Goal: Book appointment/travel/reservation

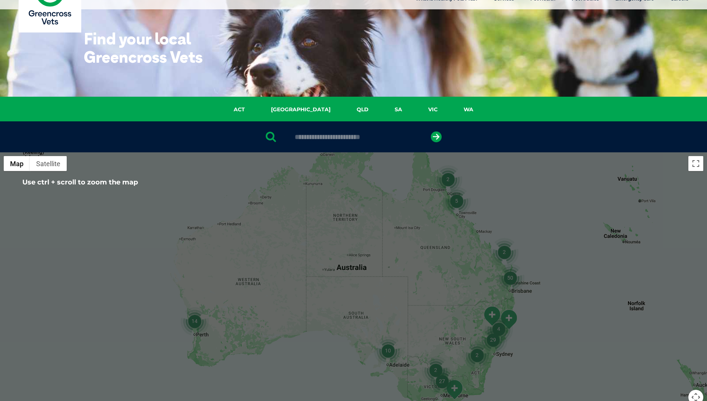
scroll to position [75, 0]
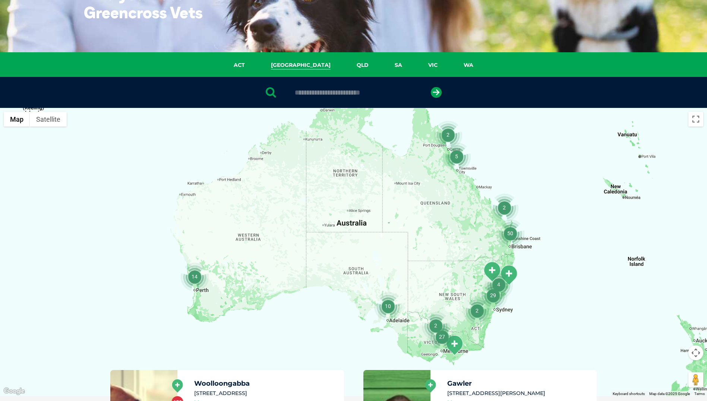
drag, startPoint x: 293, startPoint y: 64, endPoint x: 315, endPoint y: 72, distance: 23.0
click at [293, 64] on link "NSW" at bounding box center [301, 65] width 86 height 9
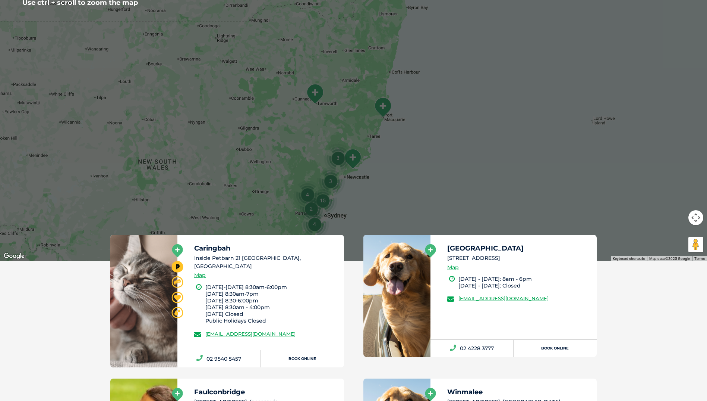
scroll to position [224, 0]
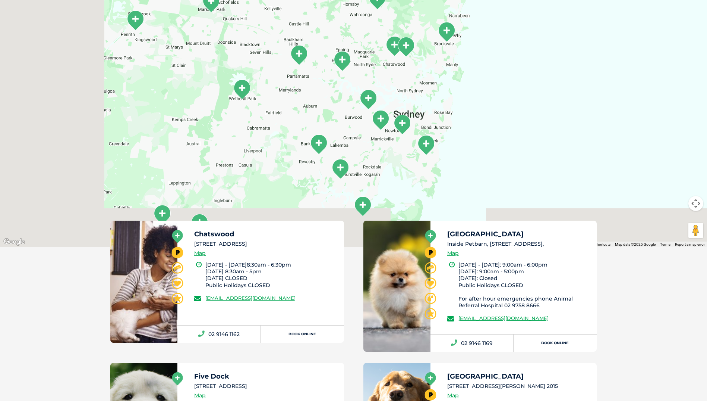
drag, startPoint x: 320, startPoint y: 190, endPoint x: 526, endPoint y: 138, distance: 212.6
click at [526, 138] on div at bounding box center [353, 103] width 707 height 288
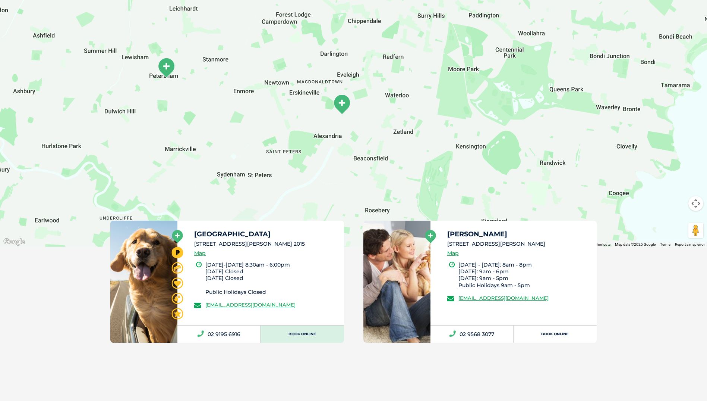
click at [302, 336] on link "Book Online" at bounding box center [302, 333] width 83 height 17
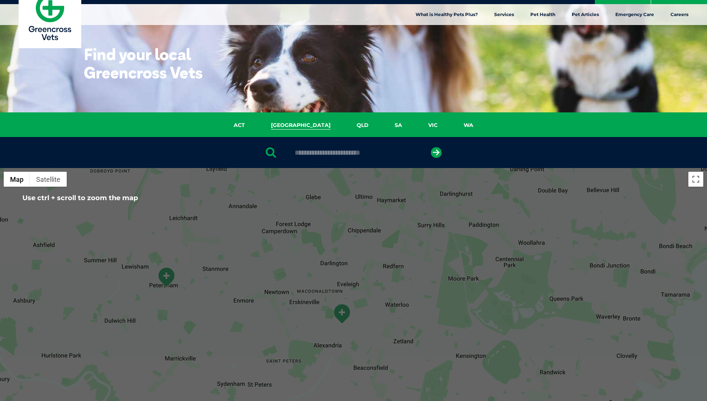
scroll to position [0, 0]
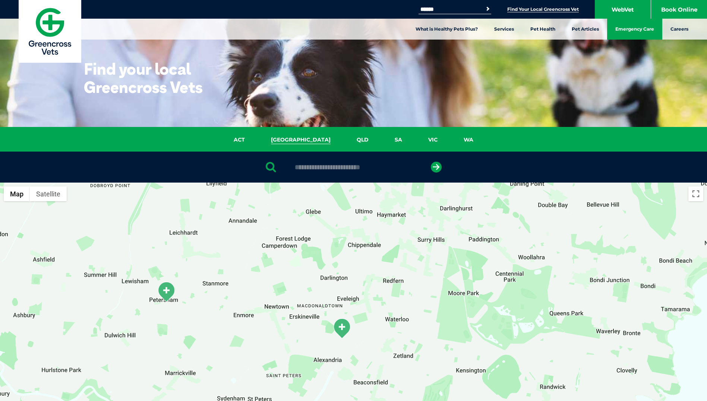
click at [625, 32] on link "Emergency Care" at bounding box center [634, 29] width 55 height 21
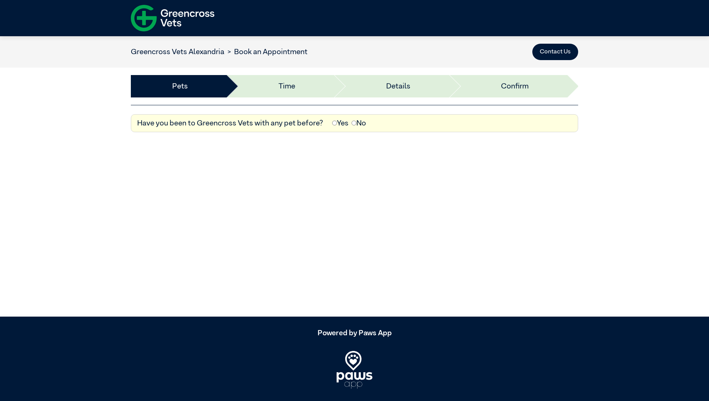
click at [358, 124] on label "No" at bounding box center [359, 122] width 15 height 11
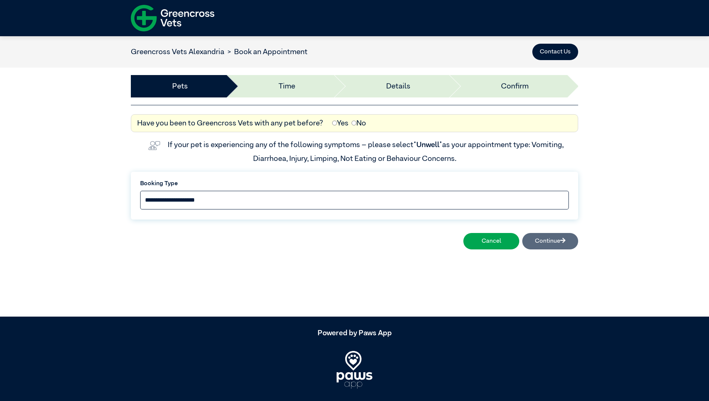
click at [279, 202] on select "**********" at bounding box center [354, 200] width 429 height 19
select select "*****"
click at [140, 191] on select "**********" at bounding box center [354, 200] width 429 height 19
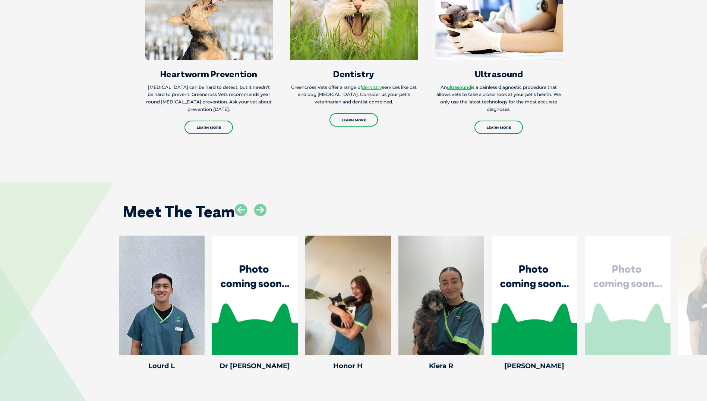
scroll to position [1007, 0]
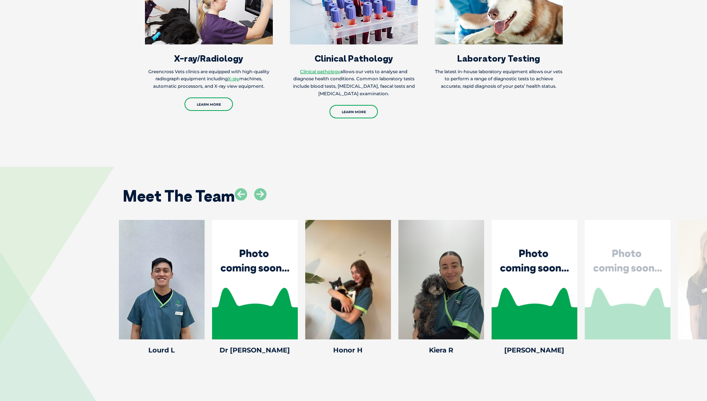
drag, startPoint x: 618, startPoint y: 371, endPoint x: 500, endPoint y: 357, distance: 118.7
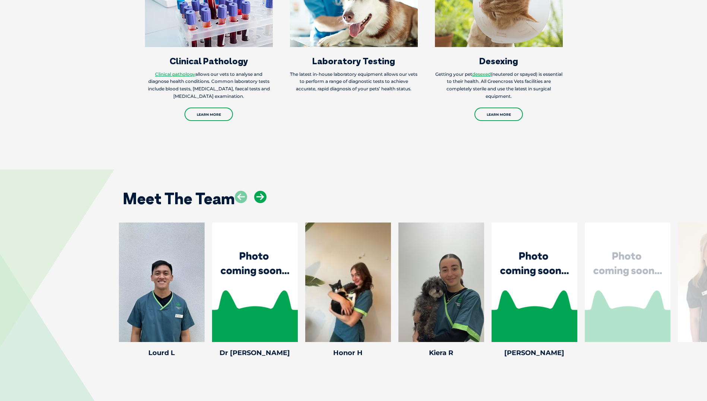
click at [262, 191] on icon at bounding box center [260, 197] width 12 height 12
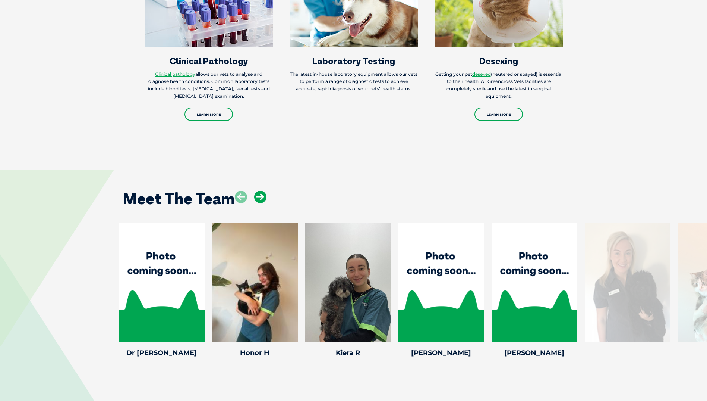
click at [262, 191] on icon at bounding box center [260, 197] width 12 height 12
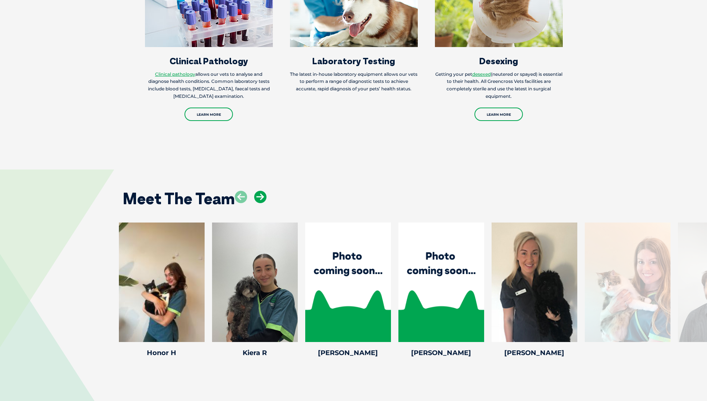
click at [262, 191] on icon at bounding box center [260, 197] width 12 height 12
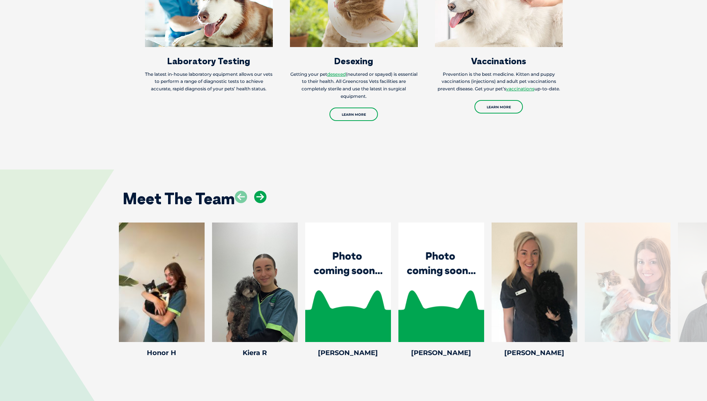
click at [262, 191] on icon at bounding box center [260, 197] width 12 height 12
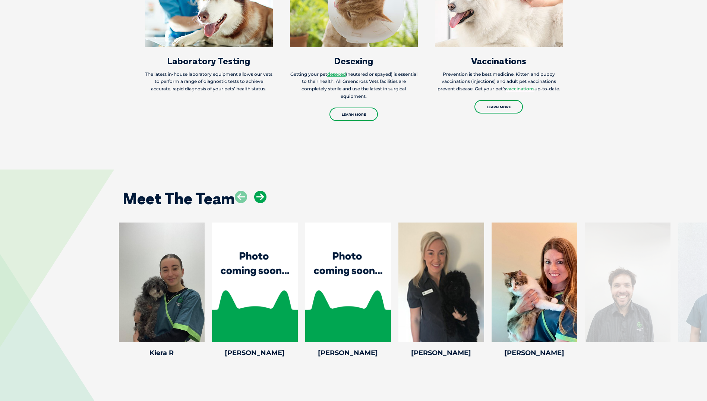
click at [262, 191] on icon at bounding box center [260, 197] width 12 height 12
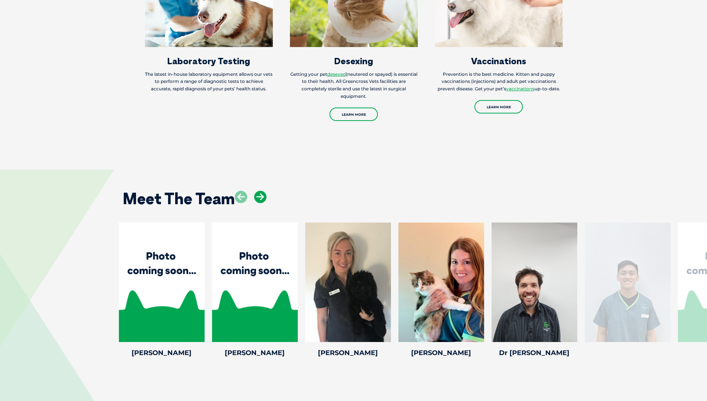
click at [262, 191] on icon at bounding box center [260, 197] width 12 height 12
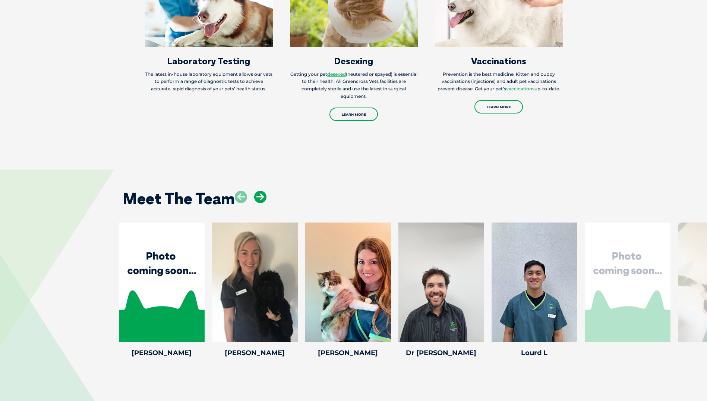
click at [262, 191] on icon at bounding box center [260, 197] width 12 height 12
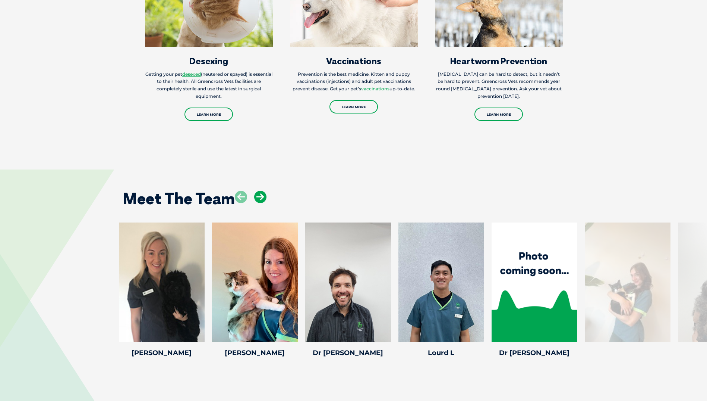
click at [262, 191] on icon at bounding box center [260, 197] width 12 height 12
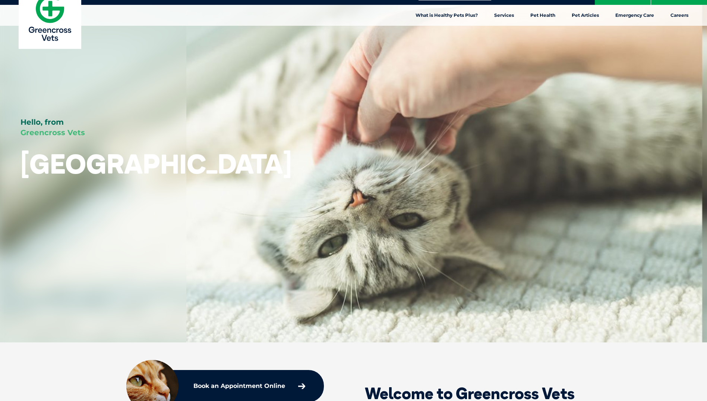
scroll to position [0, 0]
